Goal: Information Seeking & Learning: Learn about a topic

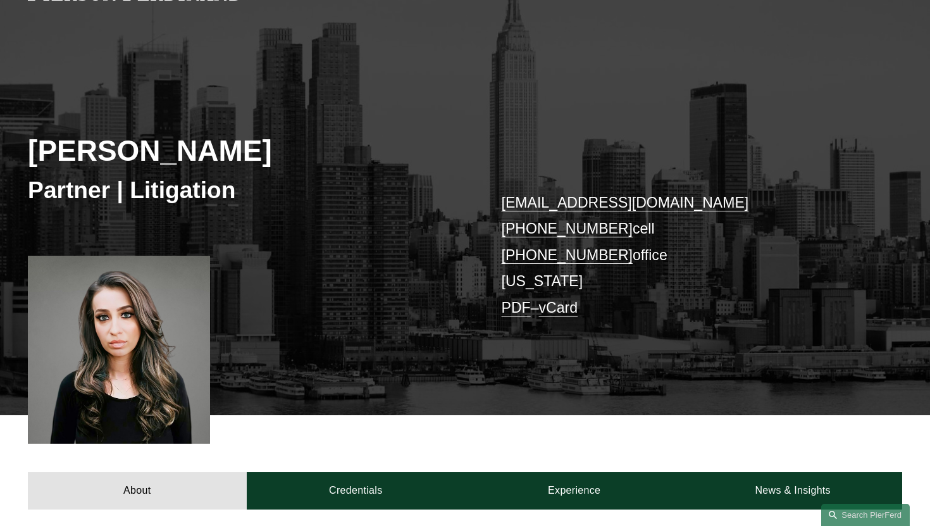
scroll to position [79, 0]
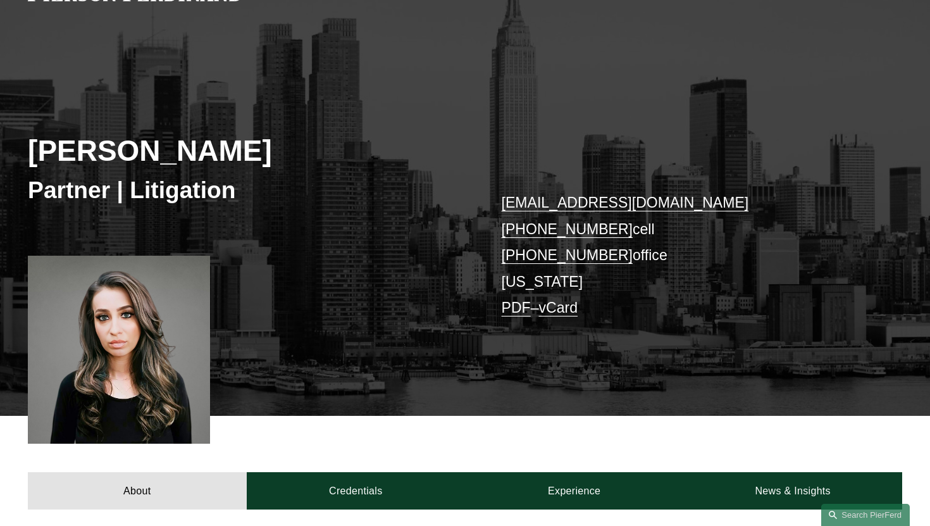
click at [519, 310] on link "PDF" at bounding box center [515, 307] width 29 height 16
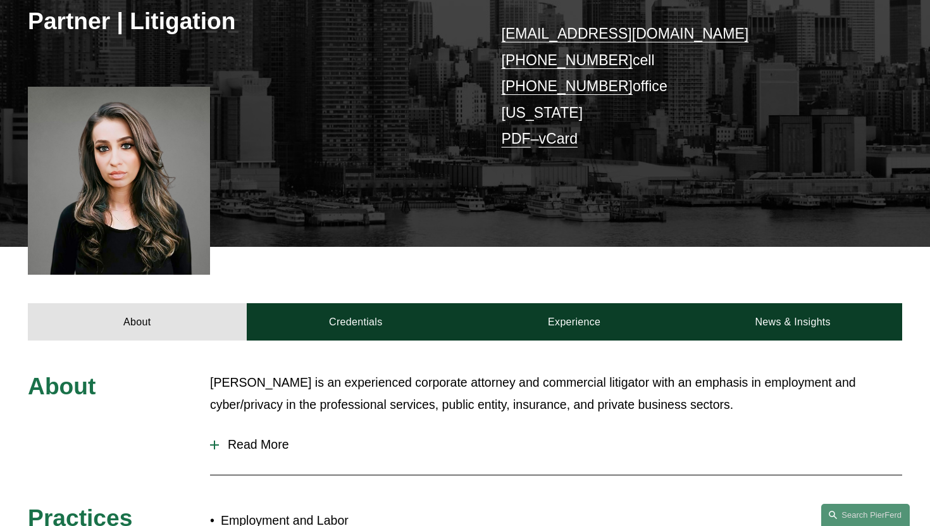
scroll to position [343, 0]
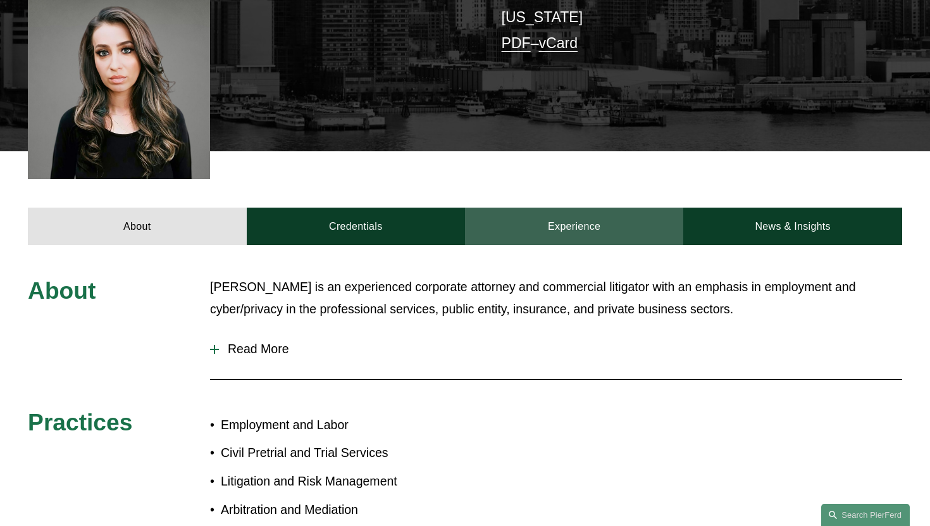
click at [534, 238] on link "Experience" at bounding box center [574, 225] width 218 height 37
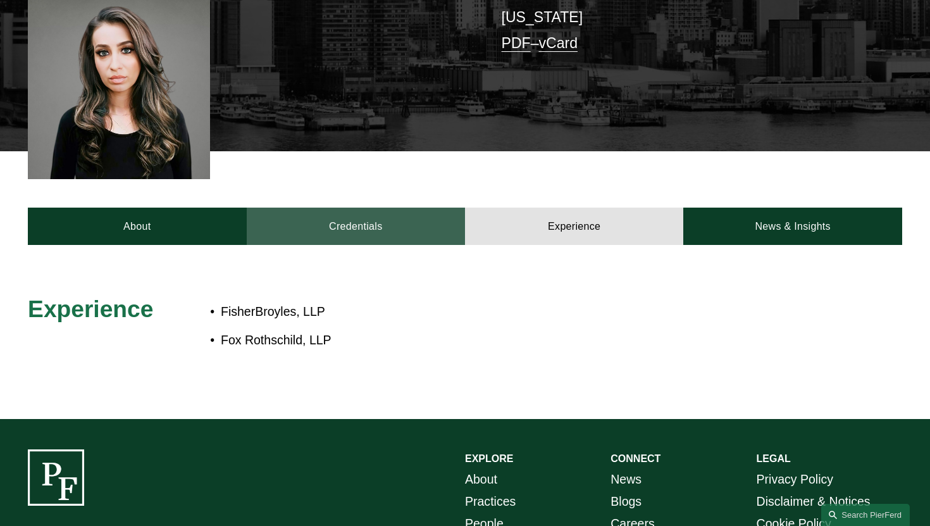
click at [307, 219] on link "Credentials" at bounding box center [356, 225] width 218 height 37
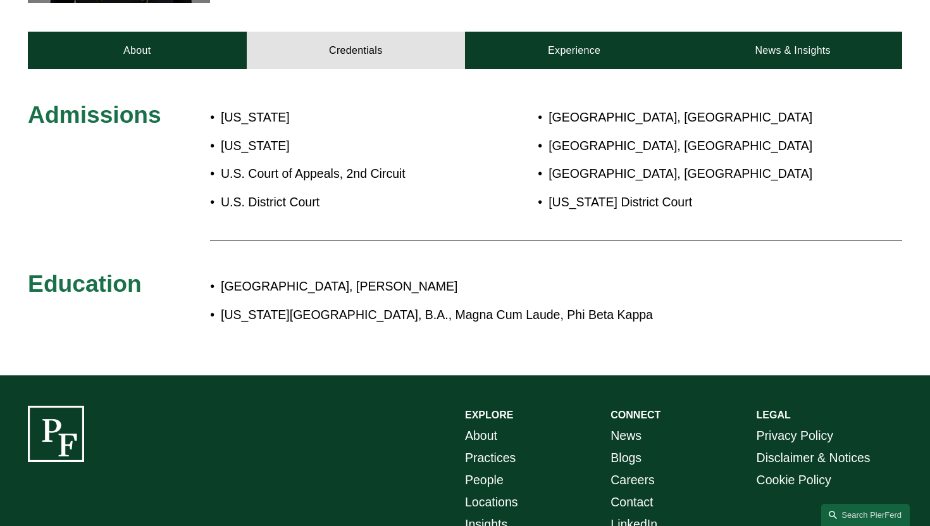
scroll to position [529, 0]
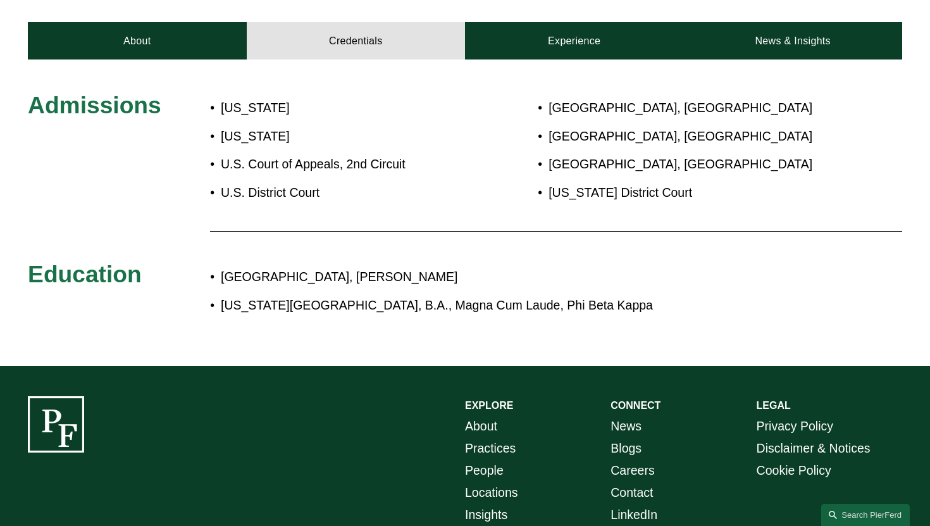
click at [486, 299] on p "[US_STATE][GEOGRAPHIC_DATA], B.A., Magna Cum Laude, Phi Beta Kappa" at bounding box center [507, 305] width 572 height 22
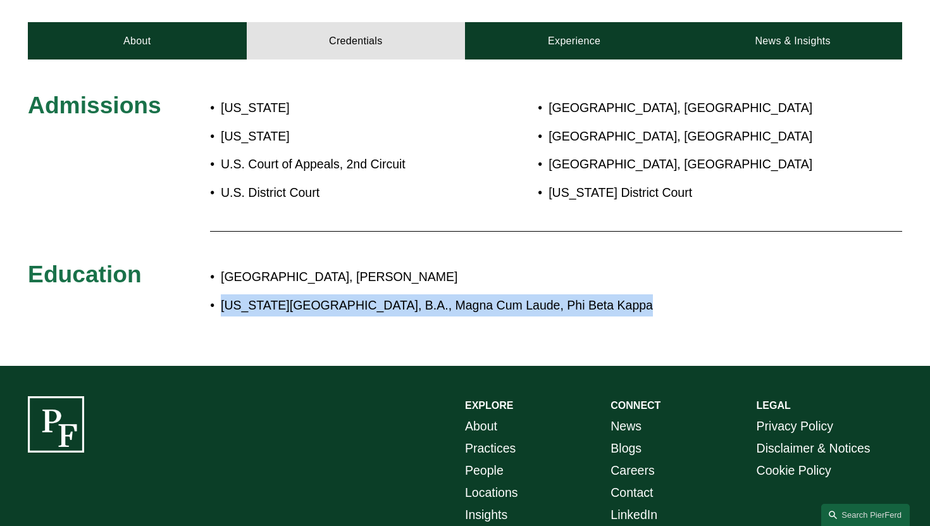
click at [486, 299] on p "[US_STATE][GEOGRAPHIC_DATA], B.A., Magna Cum Laude, Phi Beta Kappa" at bounding box center [507, 305] width 572 height 22
click at [445, 314] on p "[US_STATE][GEOGRAPHIC_DATA], B.A., Magna Cum Laude, Phi Beta Kappa" at bounding box center [507, 305] width 572 height 22
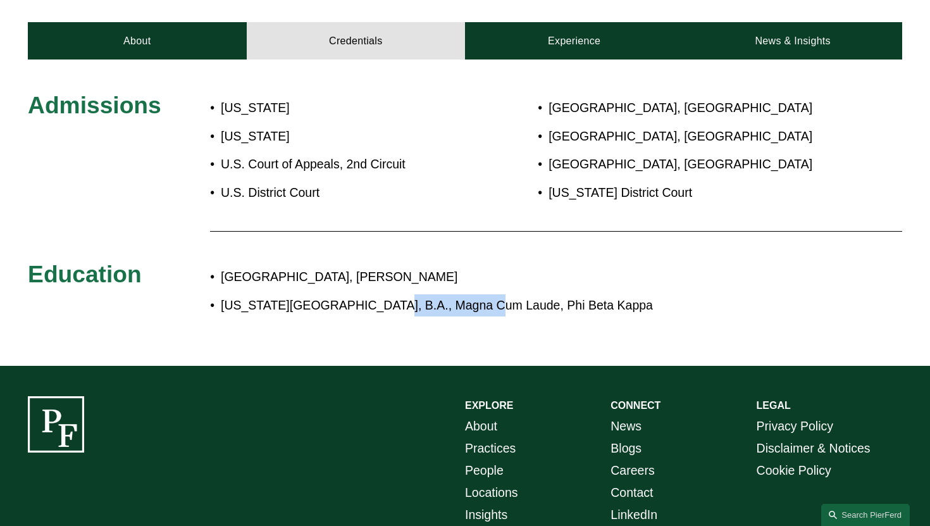
drag, startPoint x: 365, startPoint y: 298, endPoint x: 470, endPoint y: 297, distance: 105.6
click at [470, 297] on p "[US_STATE][GEOGRAPHIC_DATA], B.A., Magna Cum Laude, Phi Beta Kappa" at bounding box center [507, 305] width 572 height 22
copy p "Magna Cum Laude"
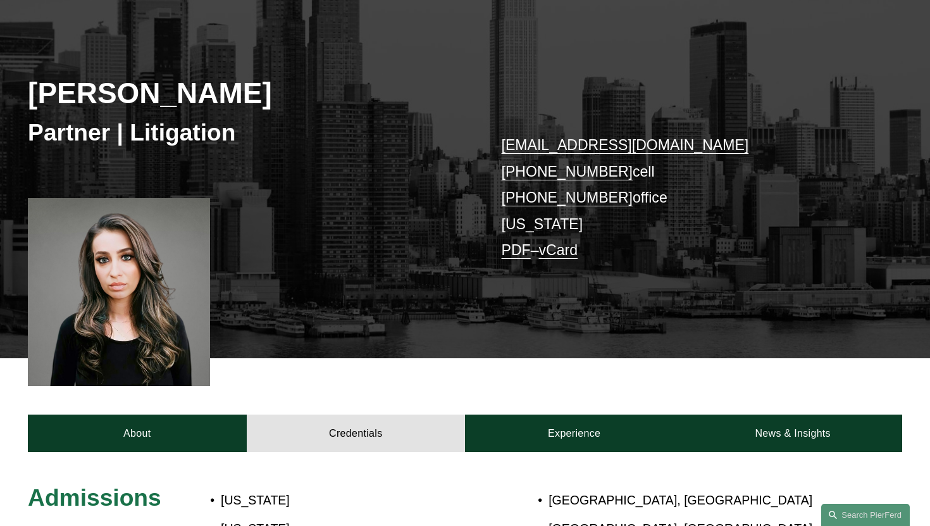
scroll to position [60, 0]
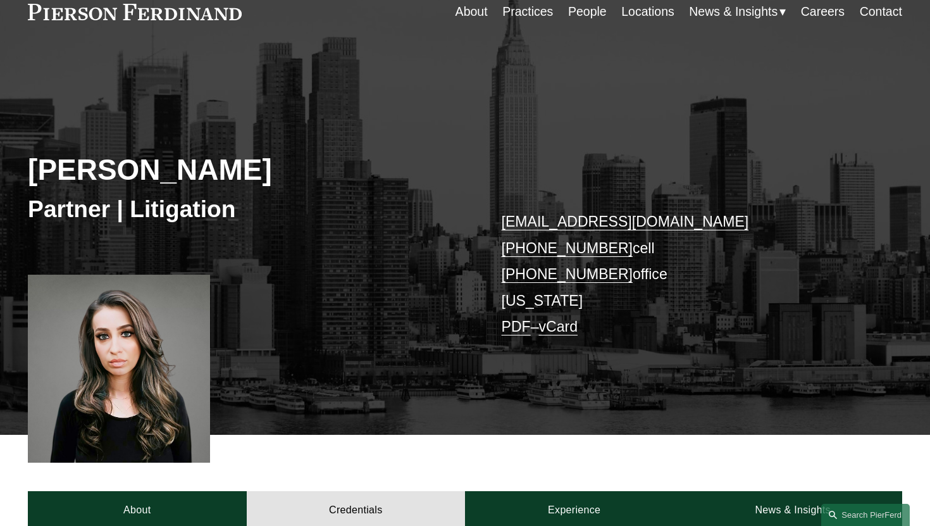
click at [423, 202] on h3 "Partner | Litigation" at bounding box center [246, 208] width 437 height 29
click at [563, 321] on link "vCard" at bounding box center [558, 326] width 39 height 16
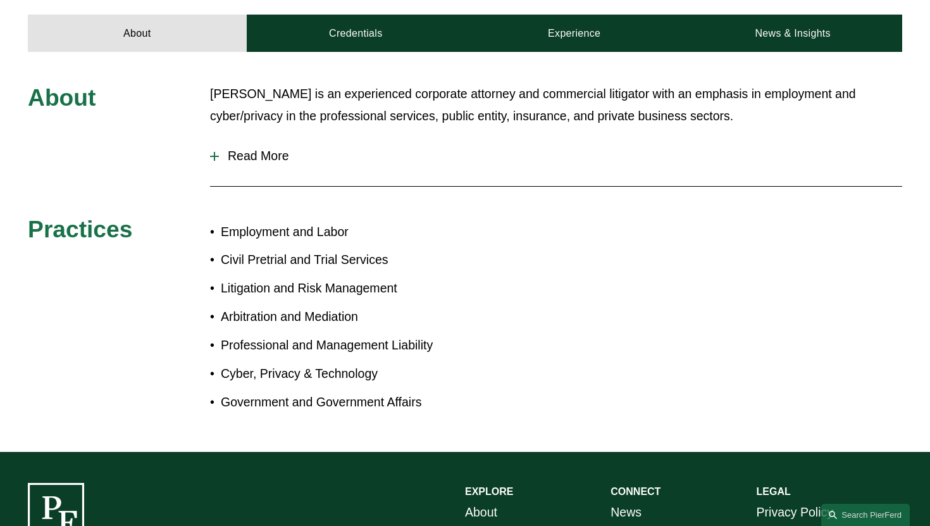
scroll to position [546, 0]
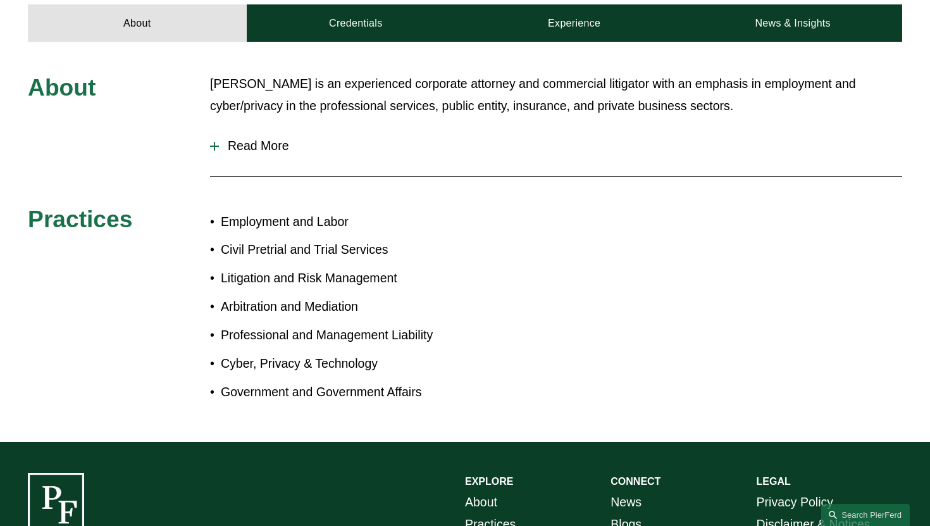
click at [263, 130] on button "Read More" at bounding box center [556, 146] width 692 height 34
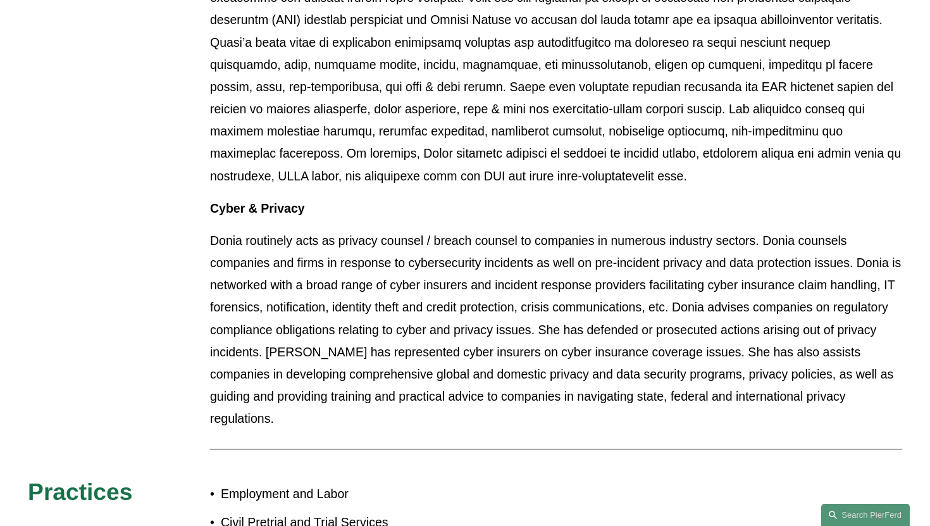
scroll to position [799, 0]
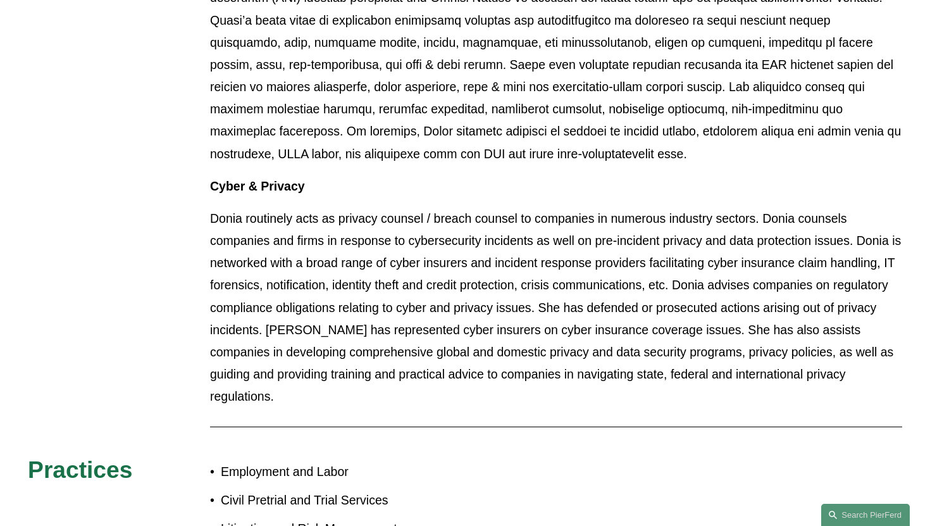
click at [333, 293] on p "Donia routinely acts as privacy counsel / breach counsel to companies in numero…" at bounding box center [556, 307] width 692 height 200
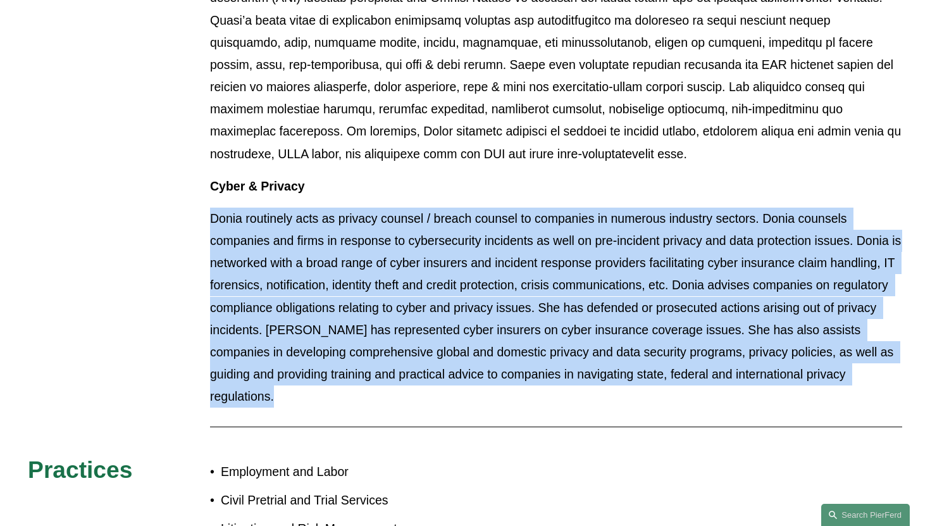
click at [333, 293] on p "Donia routinely acts as privacy counsel / breach counsel to companies in numero…" at bounding box center [556, 307] width 692 height 200
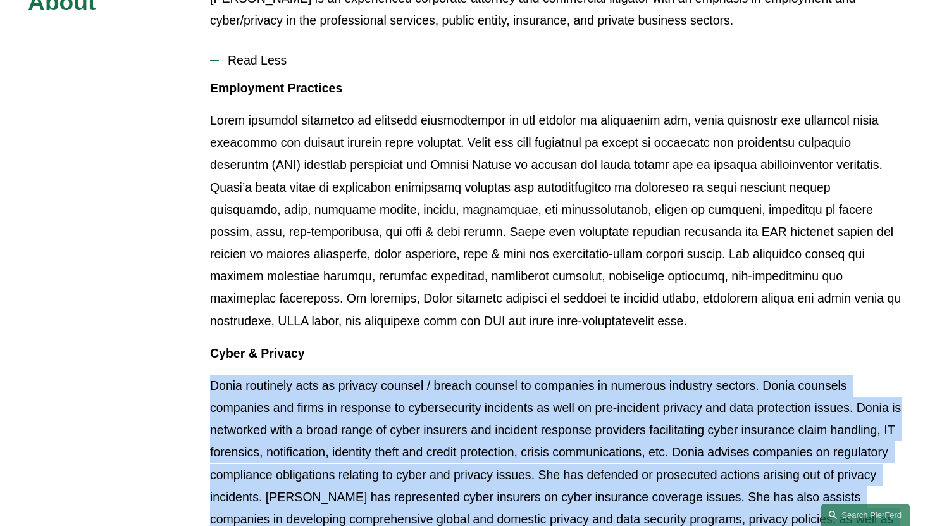
scroll to position [611, 0]
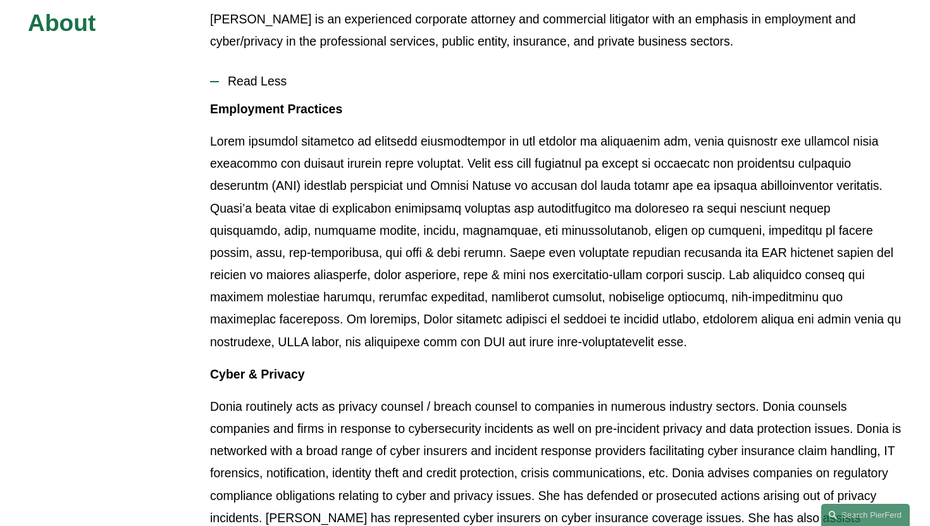
click at [338, 277] on p at bounding box center [556, 241] width 692 height 223
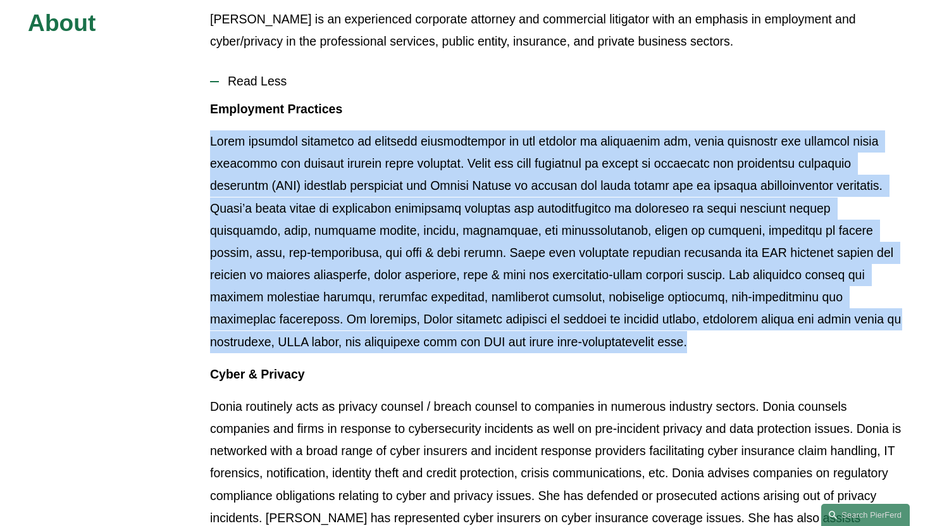
click at [338, 277] on p at bounding box center [556, 241] width 692 height 223
click at [338, 276] on p at bounding box center [556, 241] width 692 height 223
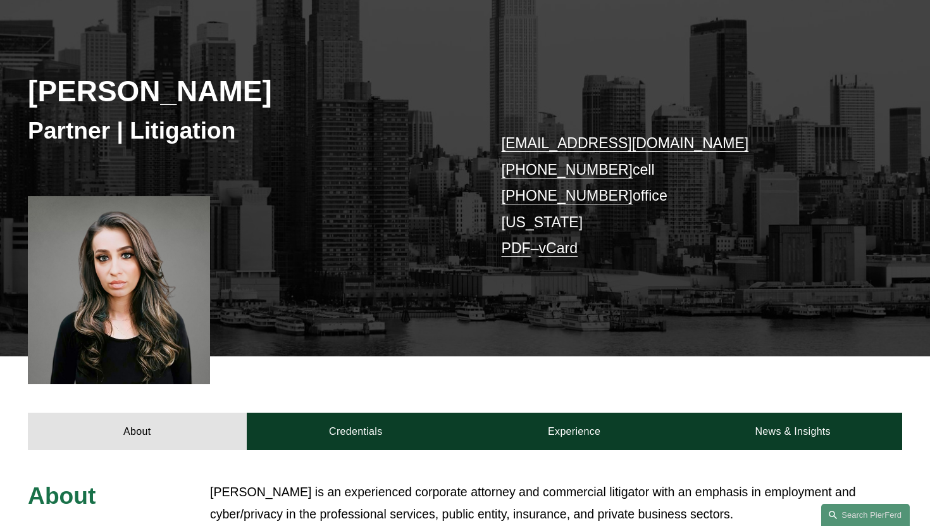
scroll to position [101, 0]
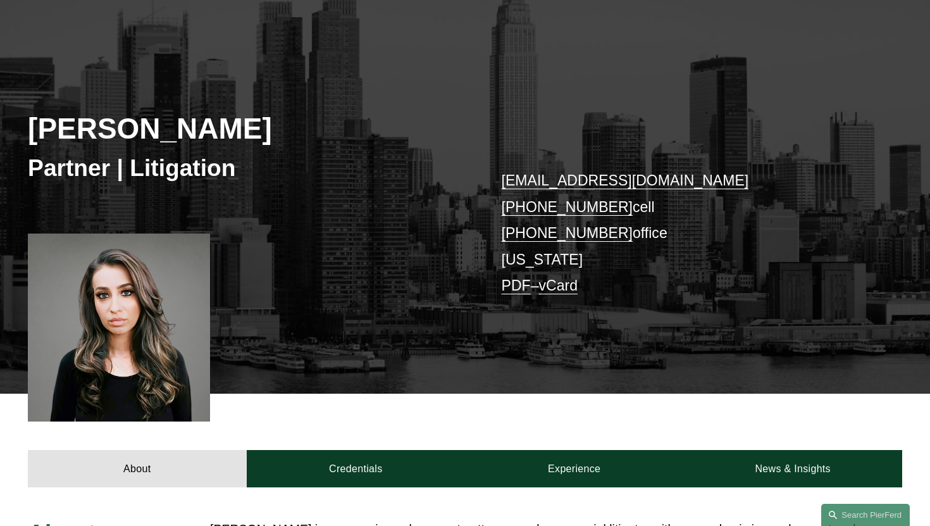
click at [84, 341] on div at bounding box center [119, 327] width 182 height 188
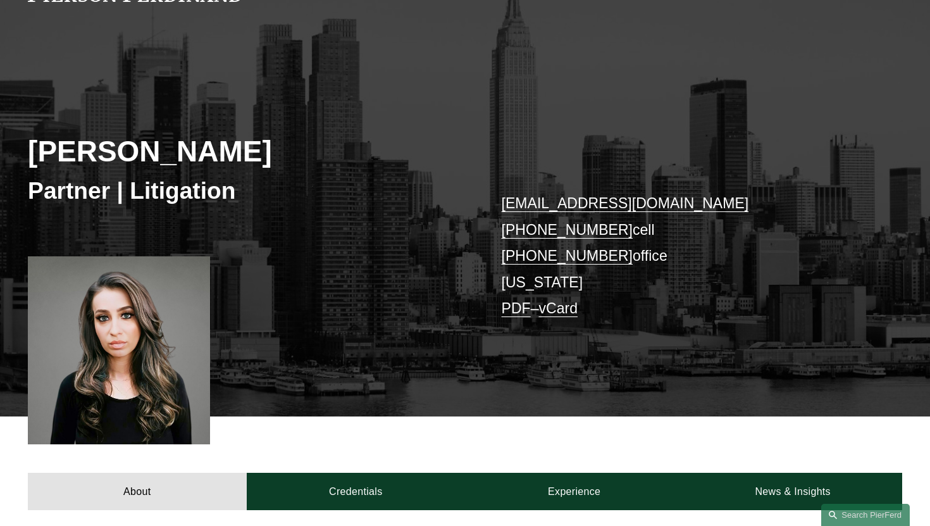
scroll to position [0, 0]
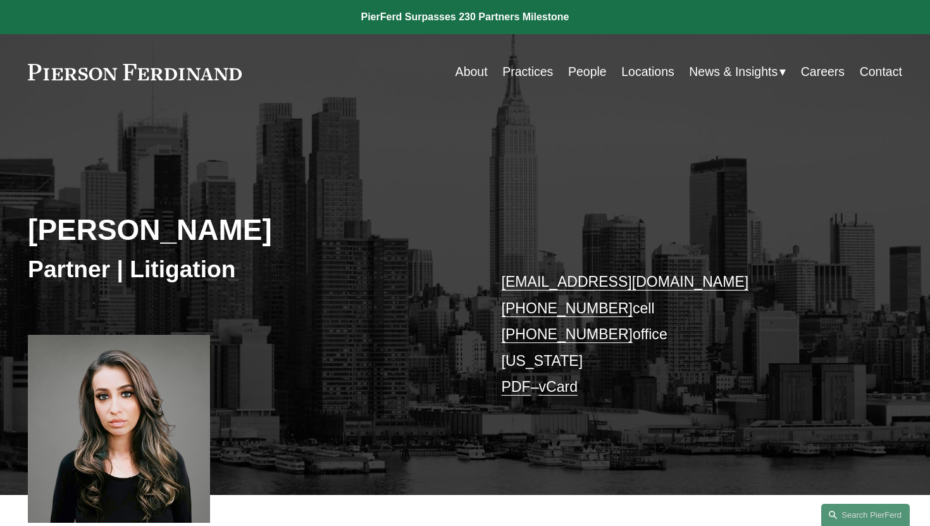
click at [569, 66] on link "People" at bounding box center [587, 71] width 39 height 25
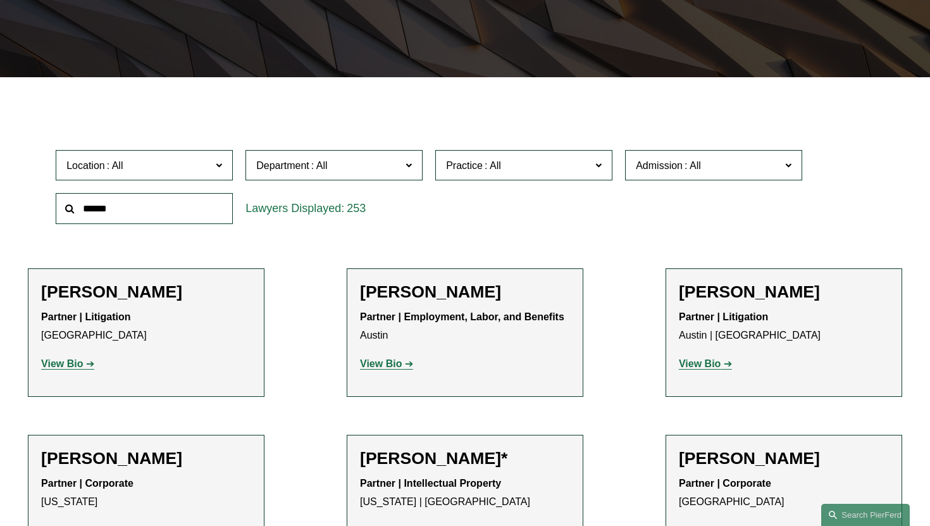
scroll to position [392, 0]
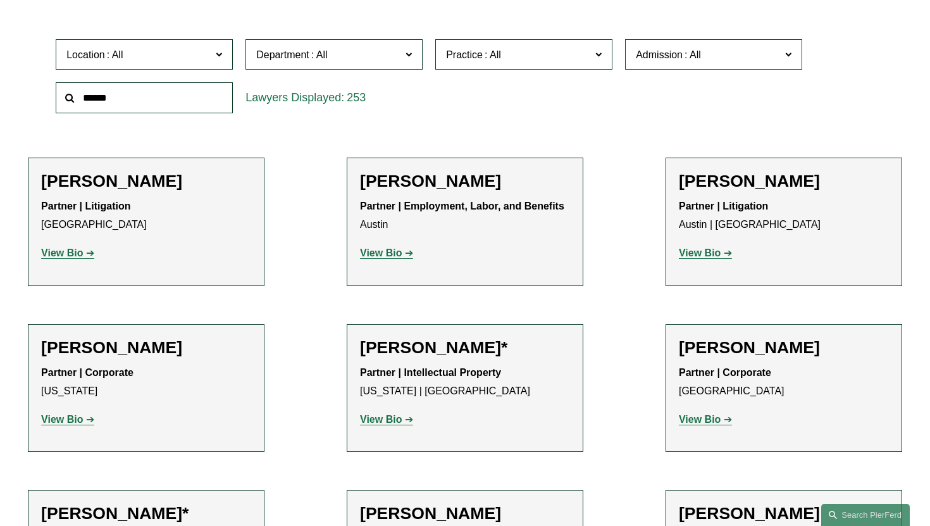
click at [352, 62] on span "Department" at bounding box center [328, 54] width 145 height 17
click at [0, 0] on link "Corporate" at bounding box center [0, 0] width 0 height 0
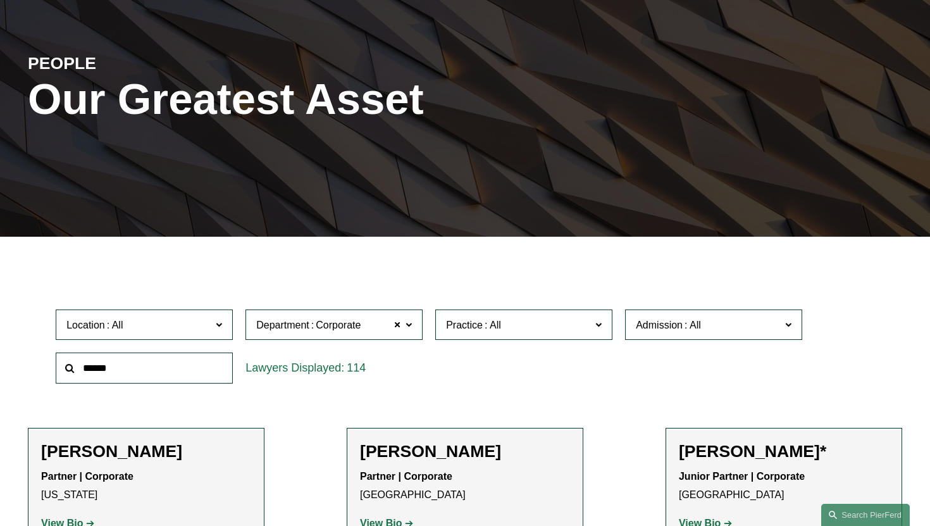
scroll to position [219, 0]
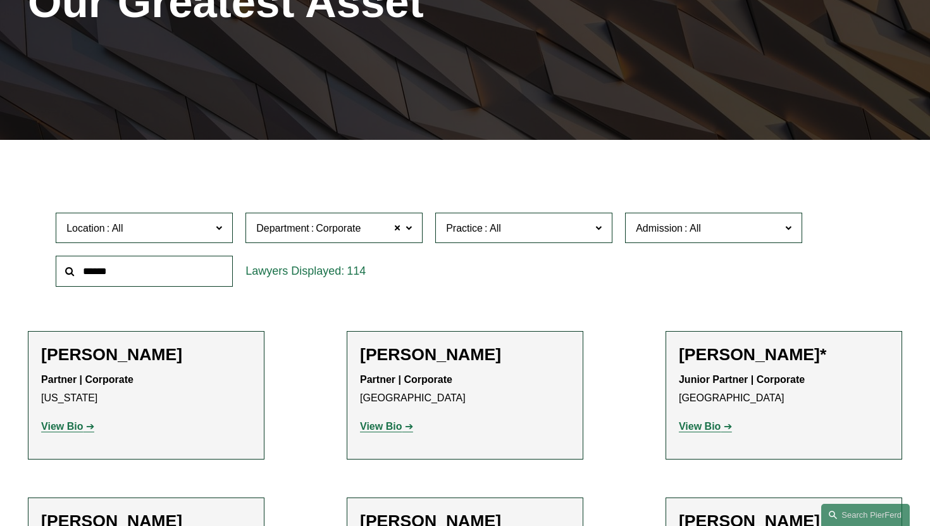
click at [317, 233] on span "Corporate" at bounding box center [338, 228] width 45 height 16
click at [0, 0] on link "Employment, Labor, and Benefits" at bounding box center [0, 0] width 0 height 0
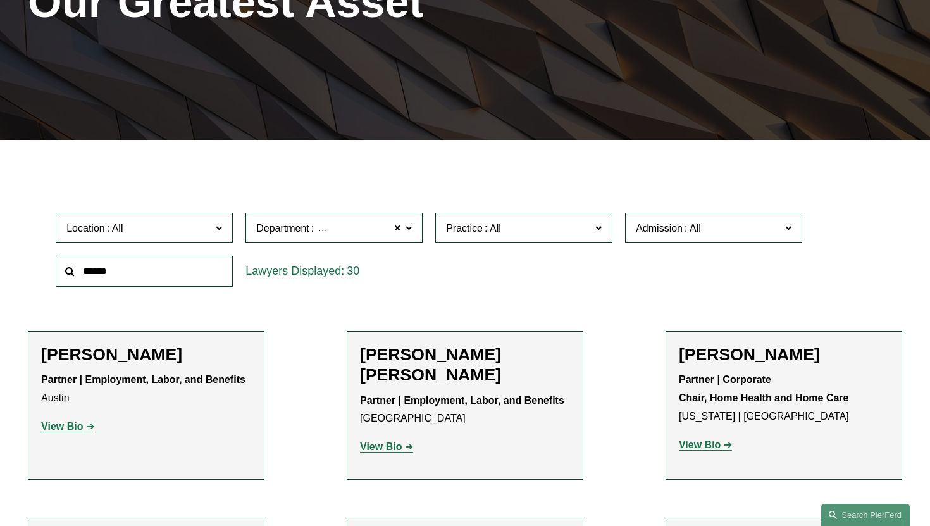
click at [271, 238] on label "Department Employment, Labor, and Benefits" at bounding box center [333, 227] width 177 height 31
click at [0, 0] on link "Litigation" at bounding box center [0, 0] width 0 height 0
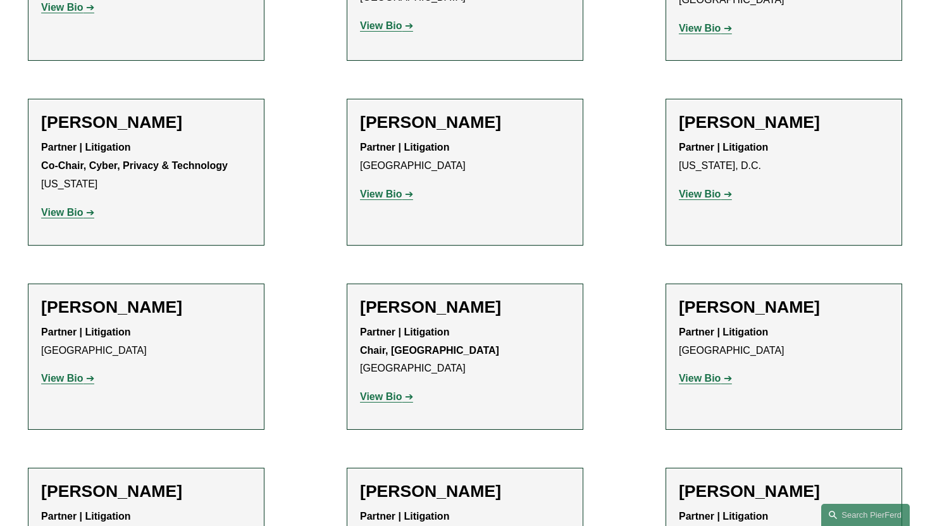
scroll to position [5501, 0]
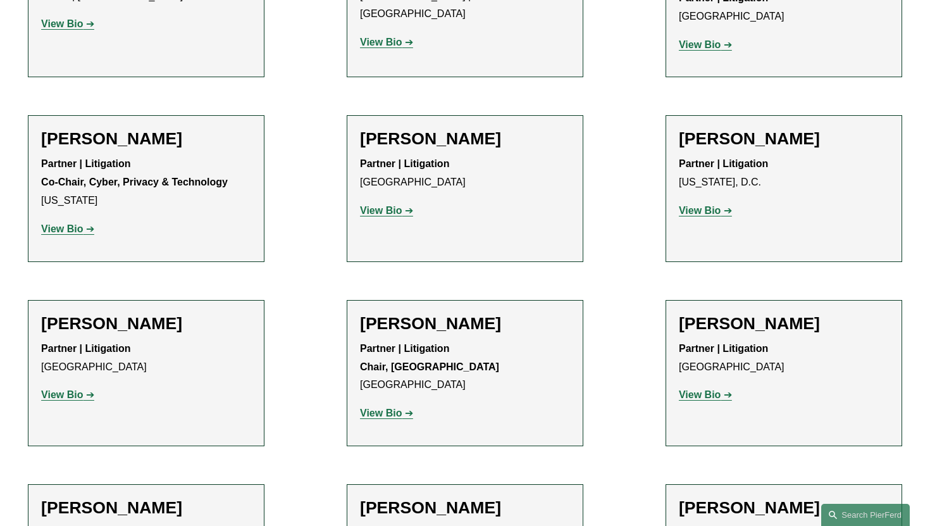
click at [87, 389] on link "View Bio" at bounding box center [67, 394] width 53 height 11
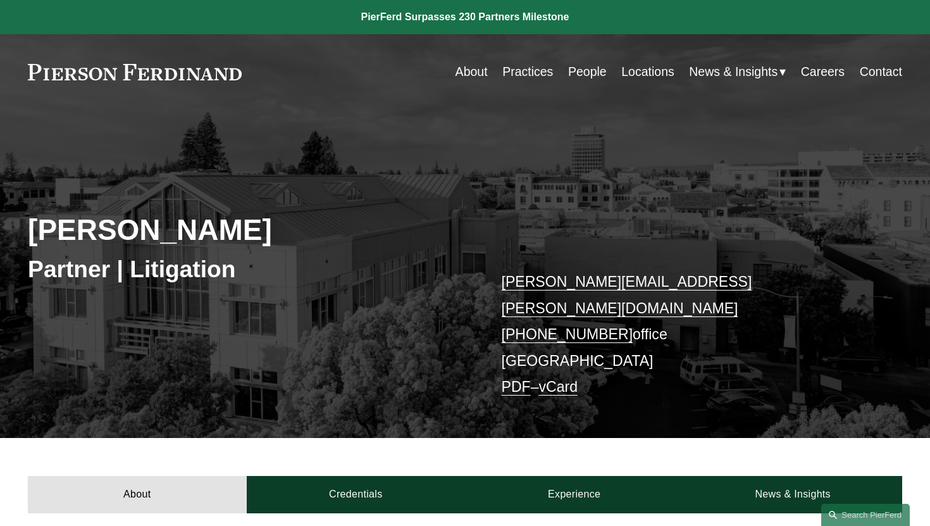
click at [496, 334] on div "Rachel N. Rivers Partner | Litigation rachel.rivers@pierferd.com +1.415.907.497…" at bounding box center [465, 288] width 930 height 300
copy p "Palo Alto"
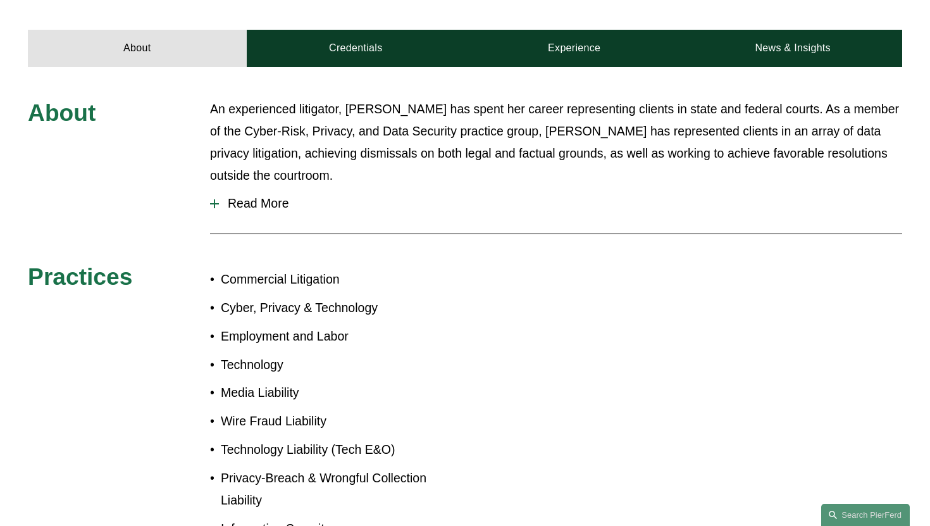
scroll to position [402, 0]
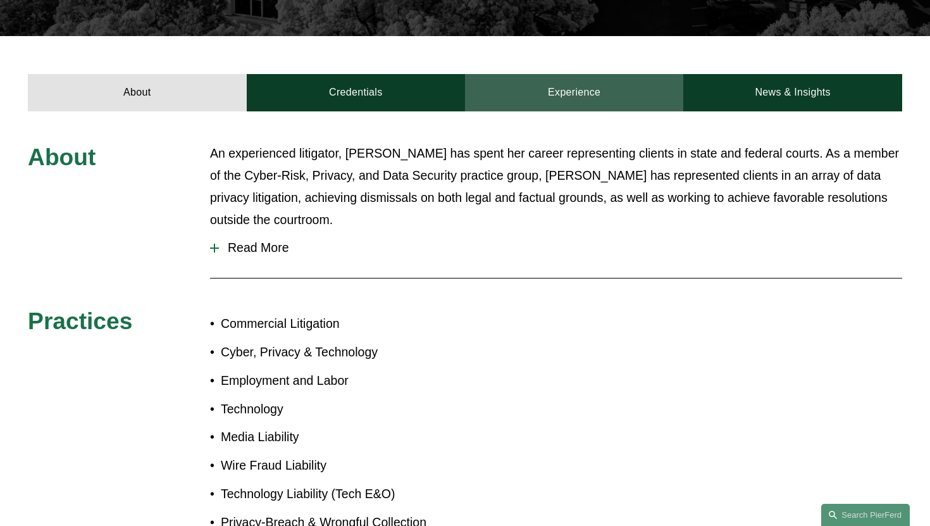
click at [590, 74] on link "Experience" at bounding box center [574, 92] width 218 height 37
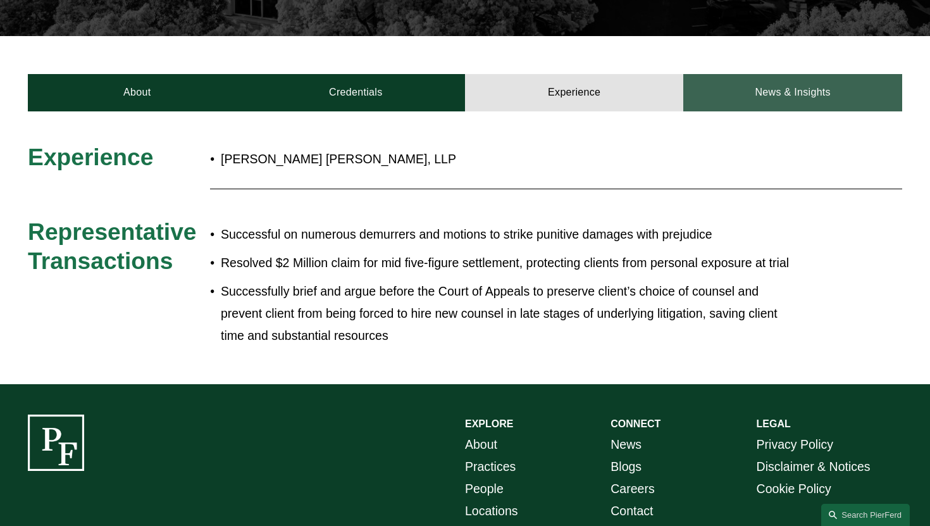
click at [773, 85] on link "News & Insights" at bounding box center [792, 92] width 218 height 37
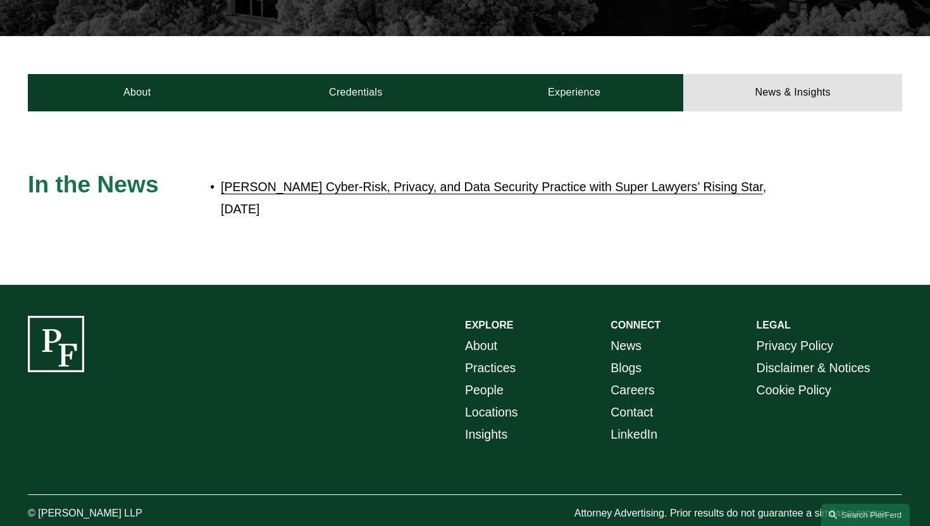
click at [358, 111] on div at bounding box center [465, 197] width 930 height 173
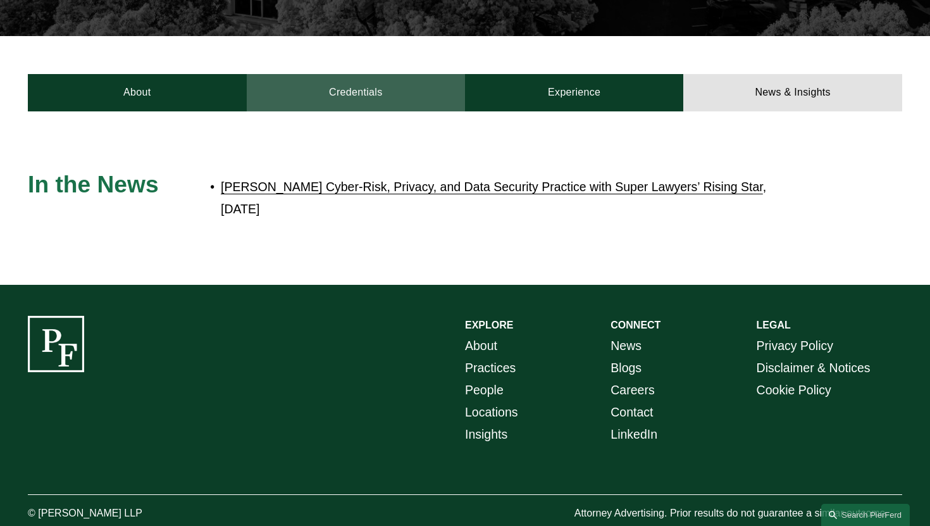
click at [365, 83] on link "Credentials" at bounding box center [356, 92] width 218 height 37
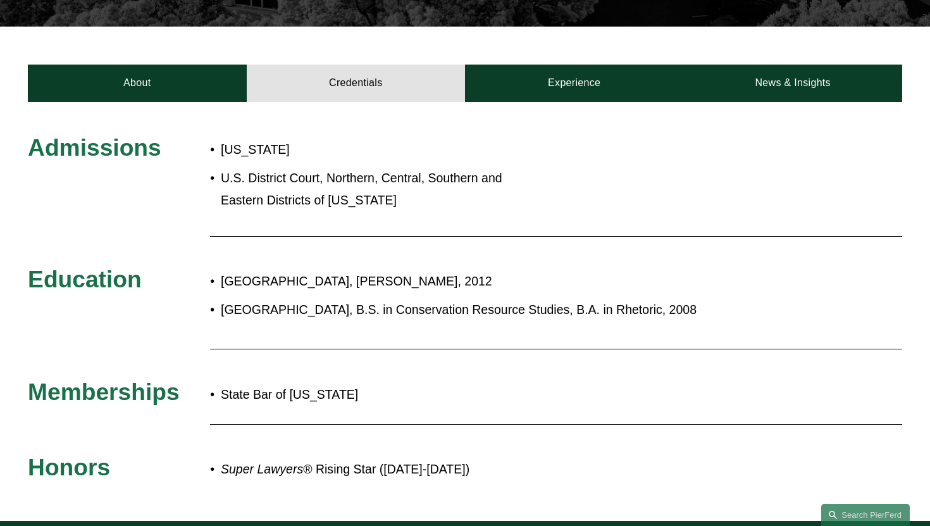
scroll to position [339, 0]
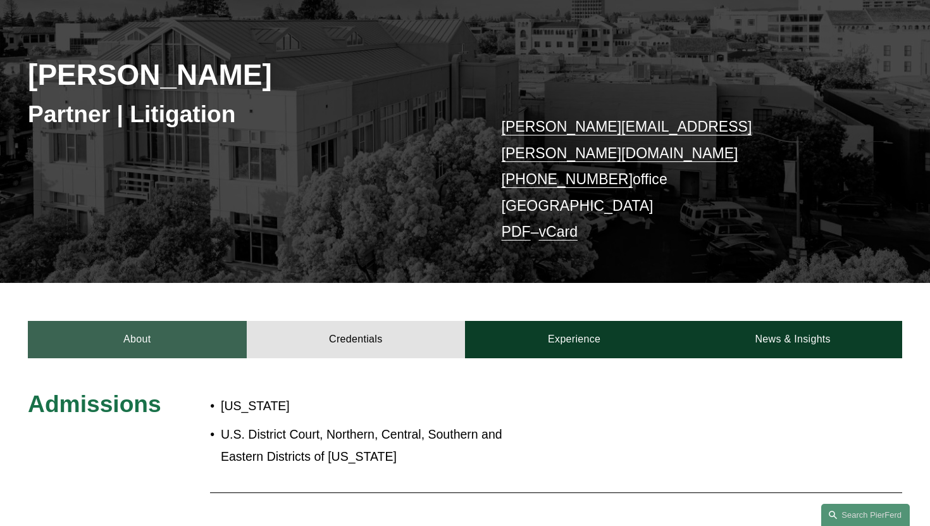
click at [148, 321] on link "About" at bounding box center [137, 339] width 218 height 37
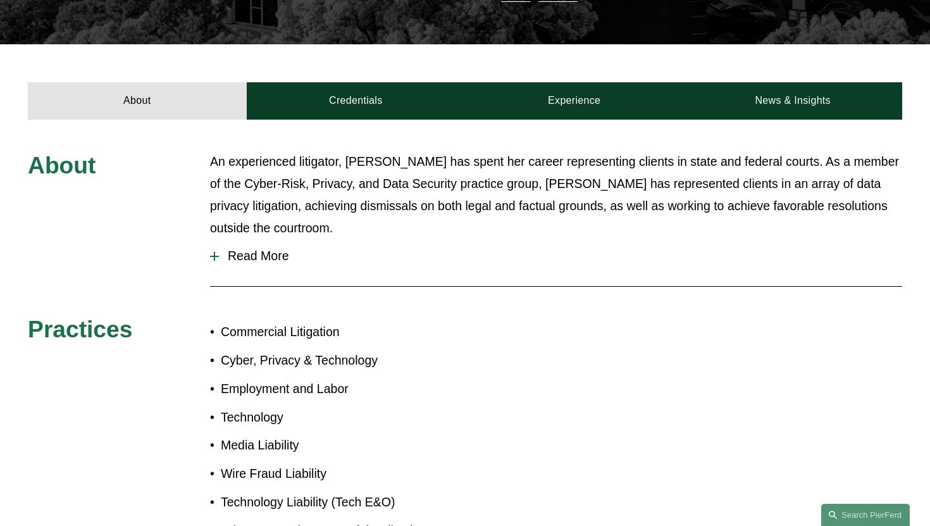
scroll to position [362, 0]
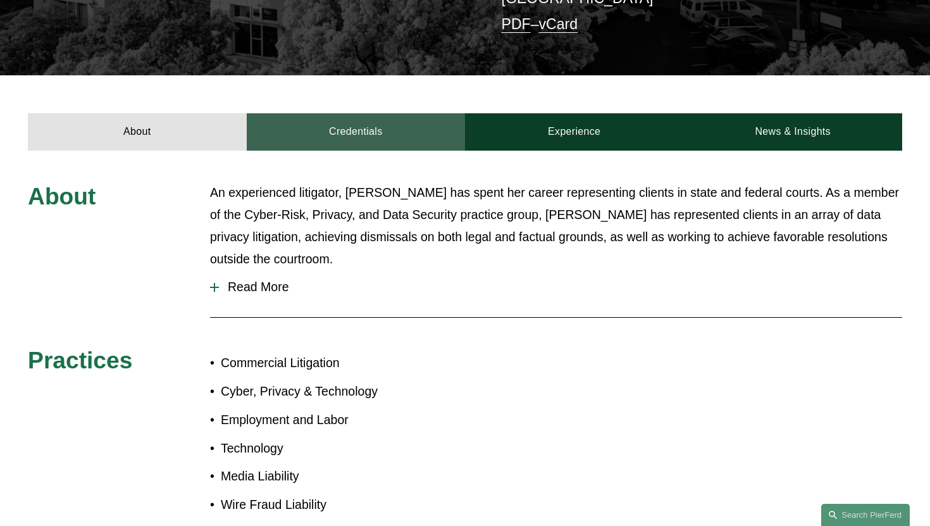
click at [350, 120] on link "Credentials" at bounding box center [356, 131] width 218 height 37
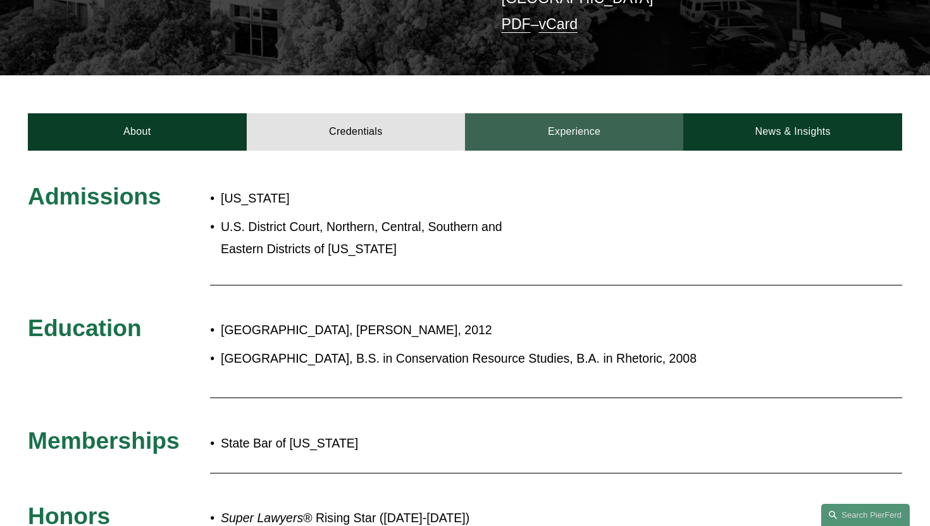
click at [587, 121] on link "Experience" at bounding box center [574, 131] width 218 height 37
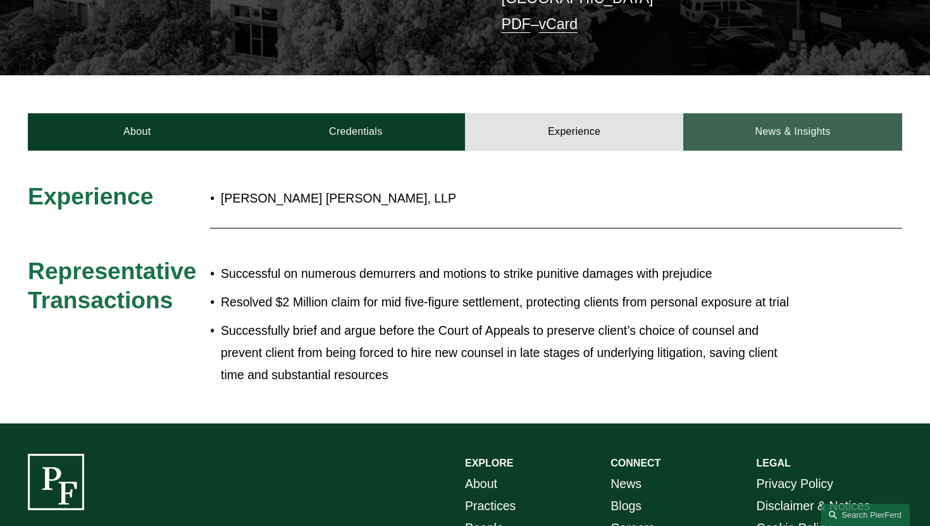
click at [755, 123] on link "News & Insights" at bounding box center [792, 131] width 218 height 37
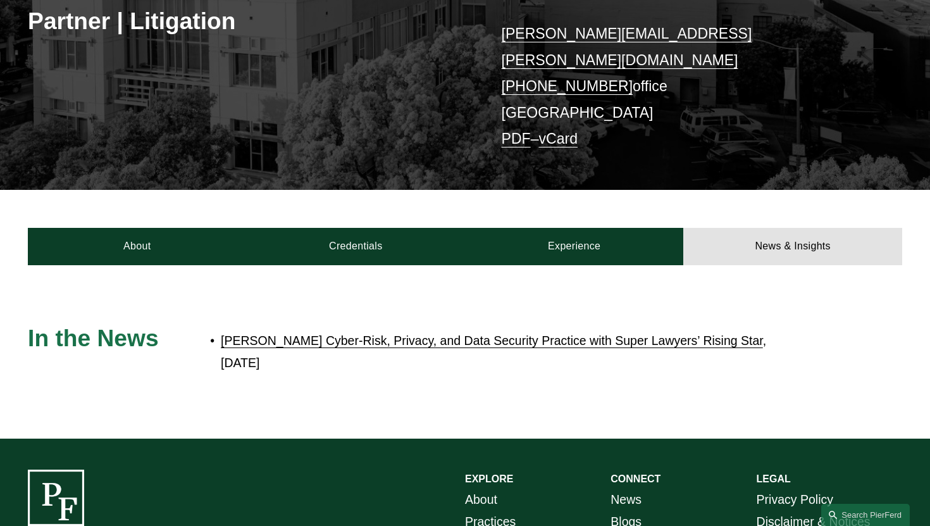
scroll to position [40, 0]
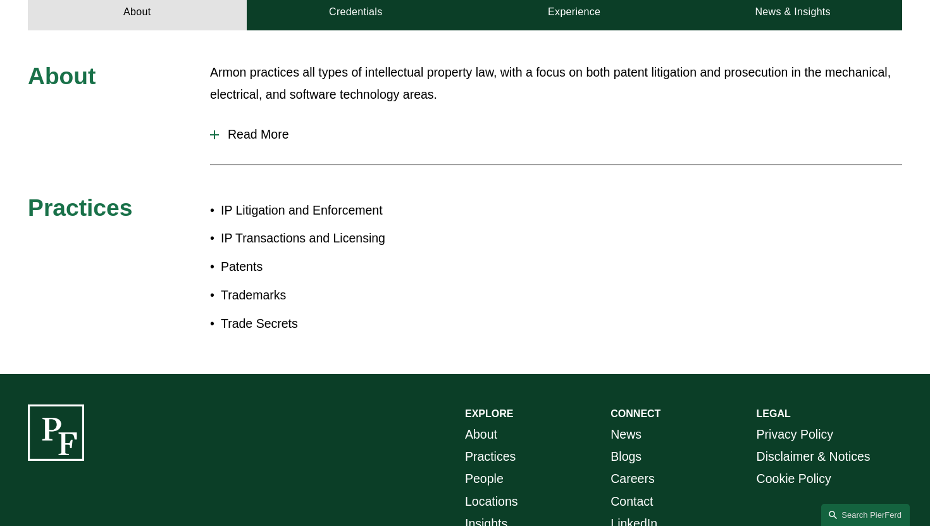
scroll to position [398, 0]
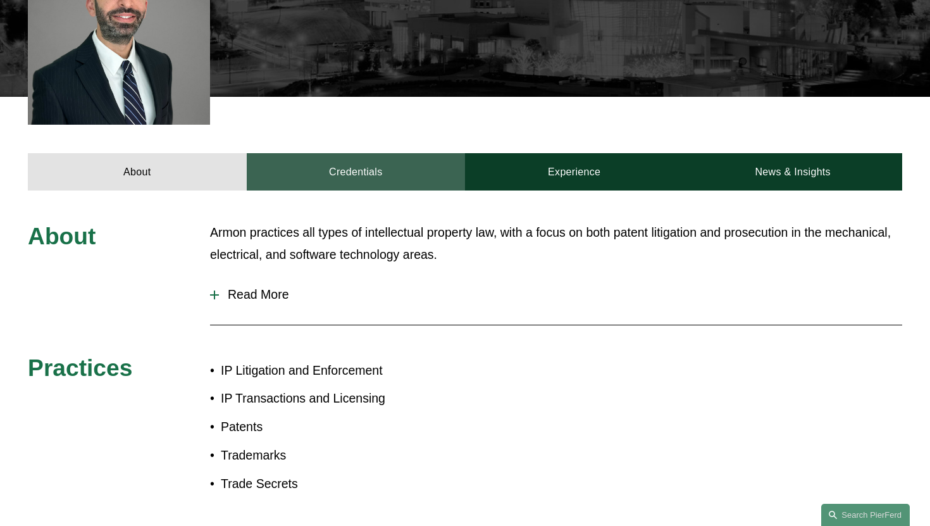
click at [380, 177] on link "Credentials" at bounding box center [356, 171] width 218 height 37
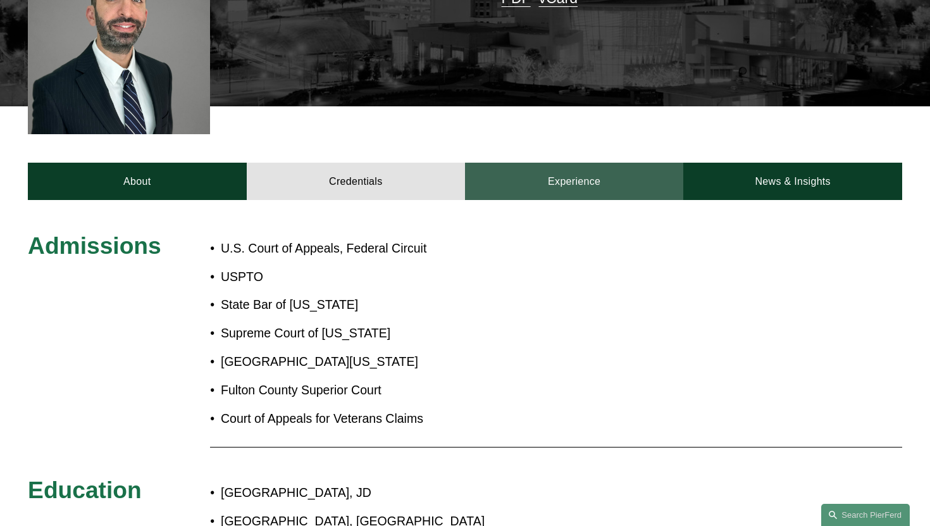
click at [573, 173] on link "Experience" at bounding box center [574, 181] width 218 height 37
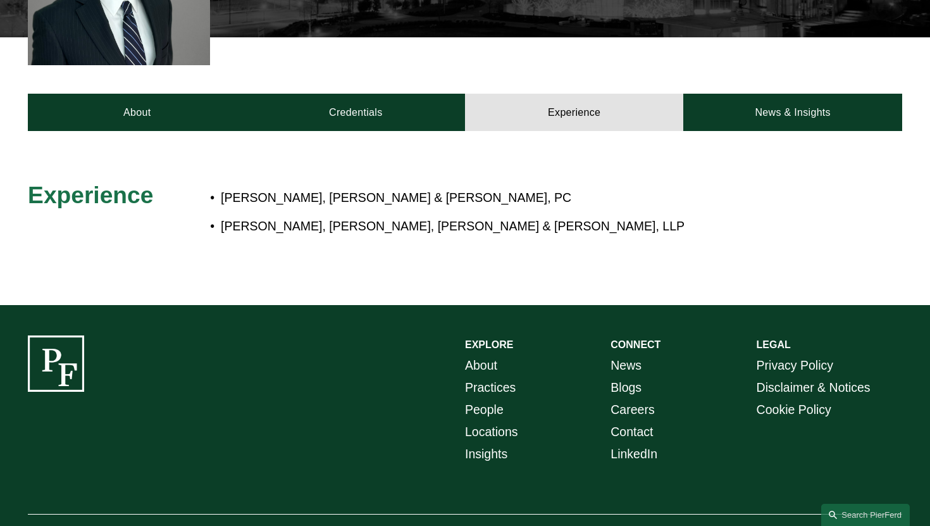
scroll to position [416, 0]
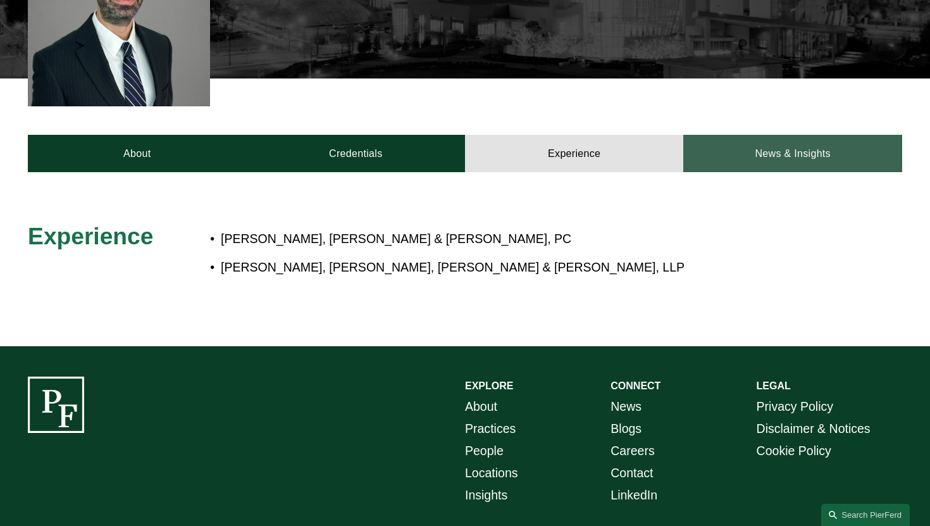
click at [810, 155] on link "News & Insights" at bounding box center [792, 153] width 218 height 37
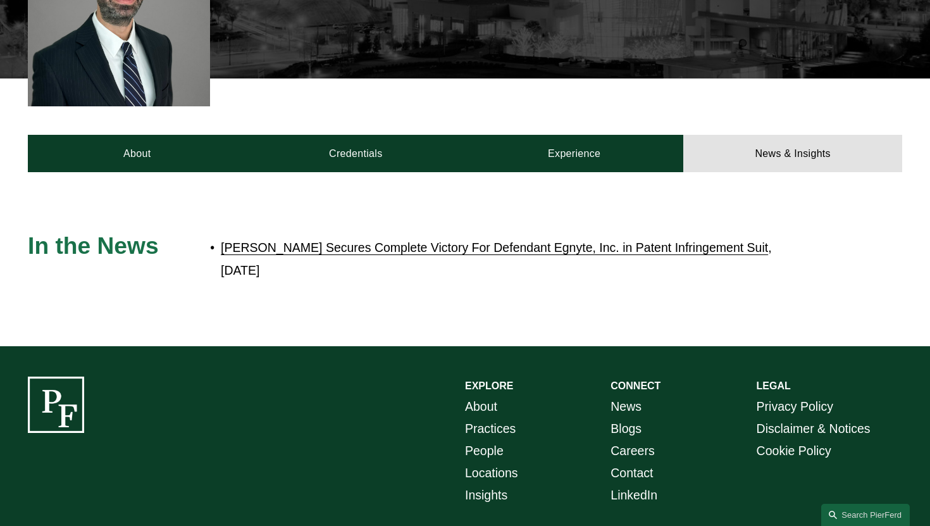
click at [474, 251] on link "[PERSON_NAME] Secures Complete Victory For Defendant Egnyte, Inc. in Patent Inf…" at bounding box center [494, 247] width 547 height 14
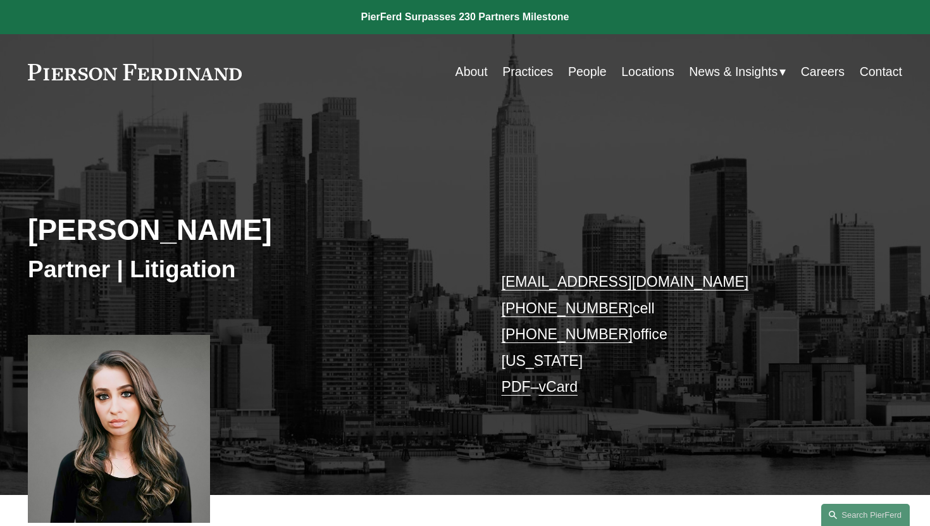
scroll to position [438, 0]
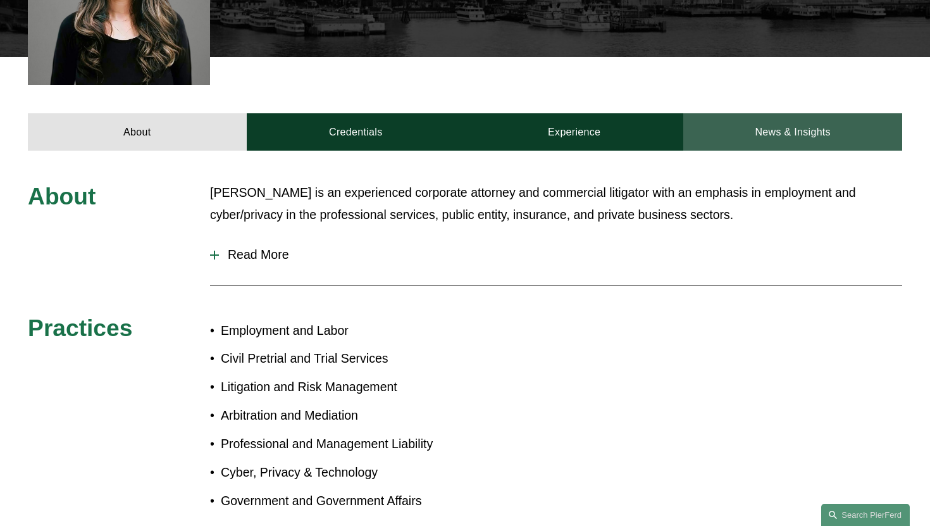
click at [855, 130] on link "News & Insights" at bounding box center [792, 131] width 218 height 37
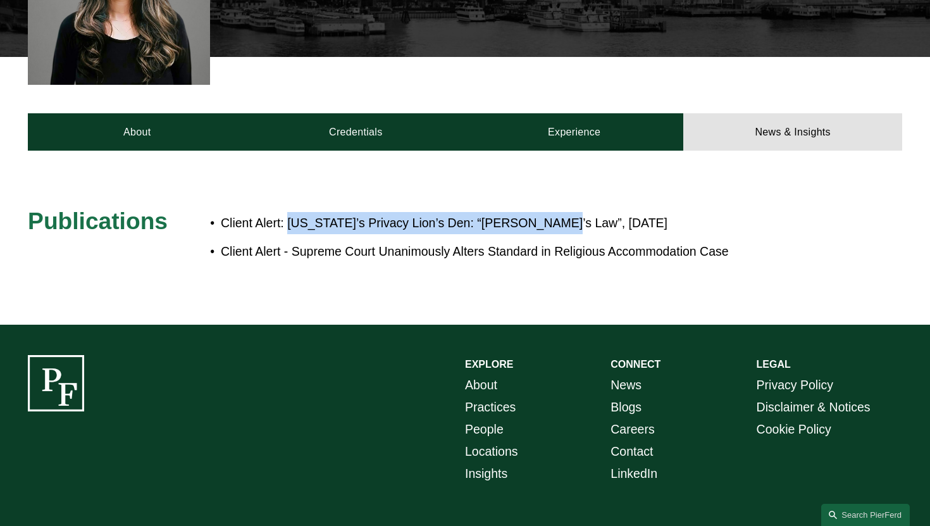
drag, startPoint x: 288, startPoint y: 222, endPoint x: 553, endPoint y: 228, distance: 265.0
click at [553, 228] on p "Client Alert: [US_STATE]’s Privacy Lion’s Den: “[PERSON_NAME]’s Law”, [DATE]" at bounding box center [507, 223] width 572 height 22
copy p "[US_STATE]’s Privacy Lion’s Den: “[PERSON_NAME]’s Law”"
